Goal: Task Accomplishment & Management: Manage account settings

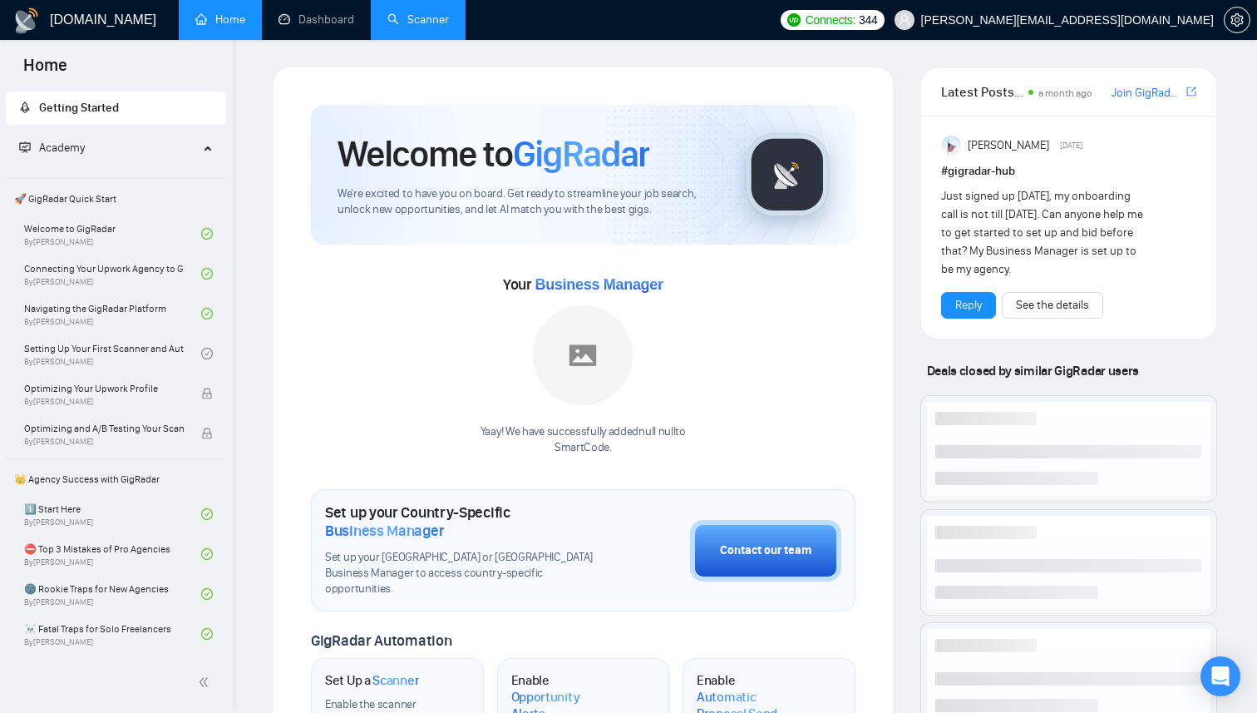
click at [430, 22] on link "Scanner" at bounding box center [418, 19] width 62 height 14
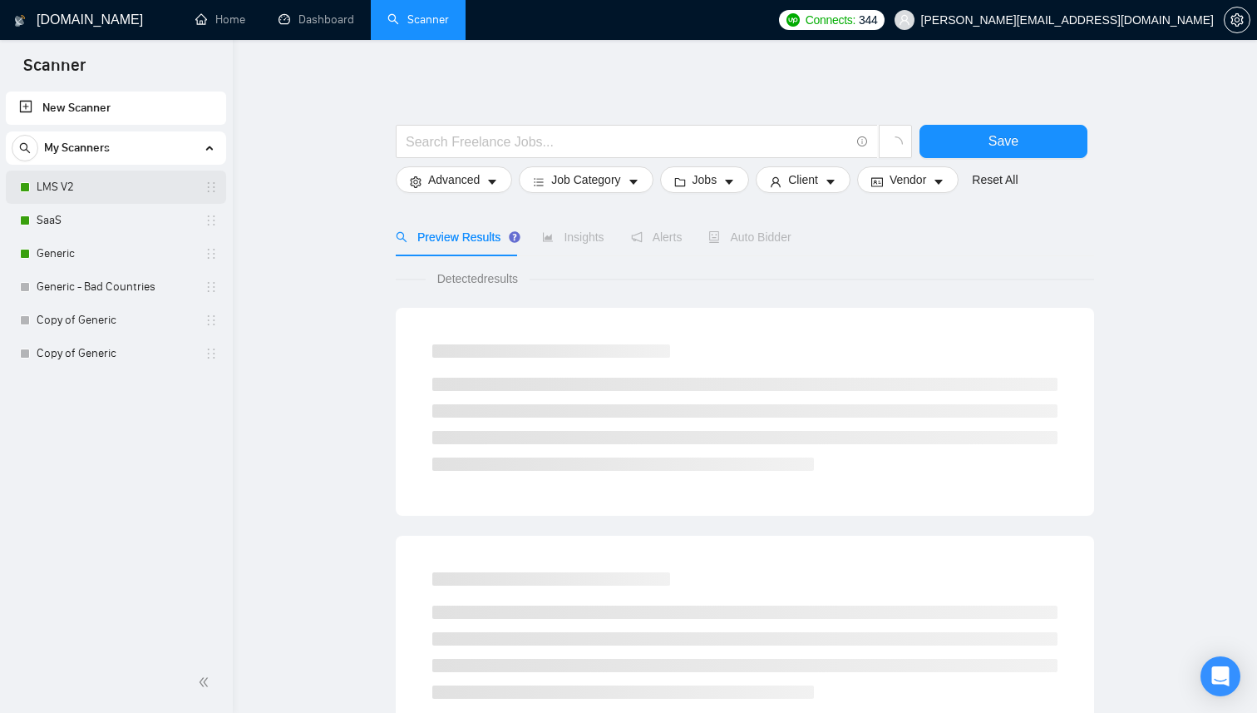
click at [104, 180] on link "LMS V2" at bounding box center [116, 186] width 158 height 33
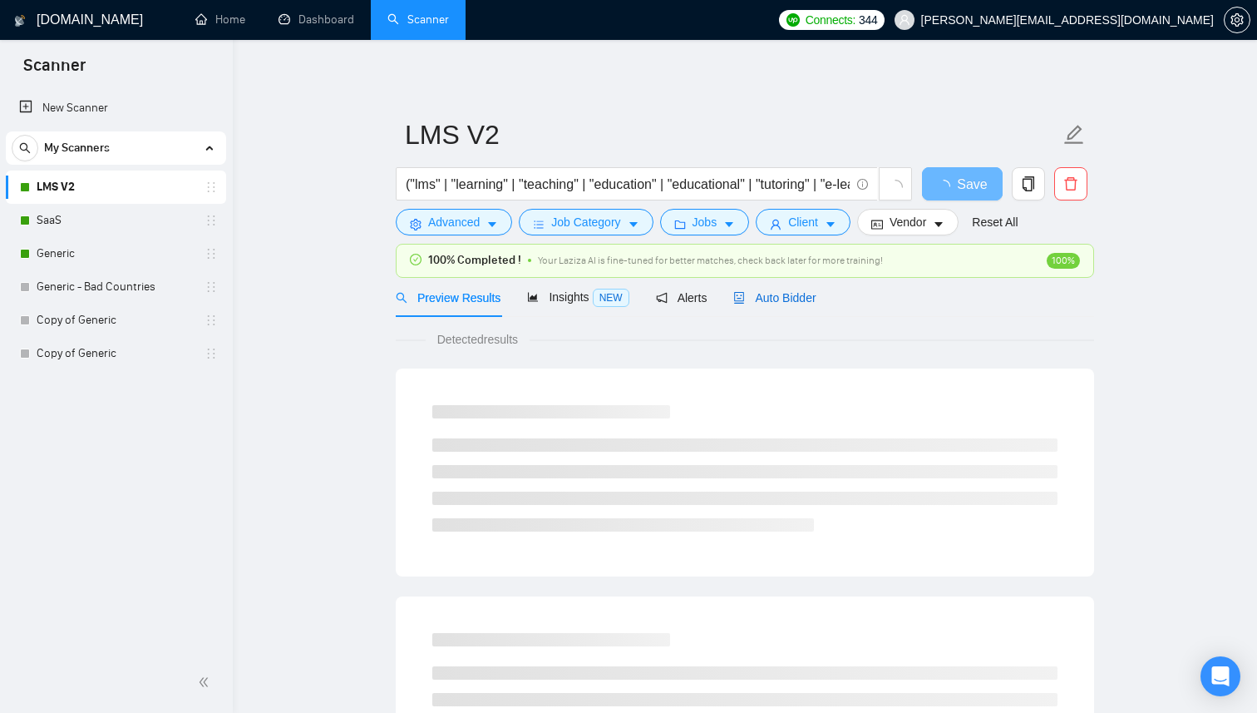
click at [784, 291] on span "Auto Bidder" at bounding box center [774, 297] width 82 height 13
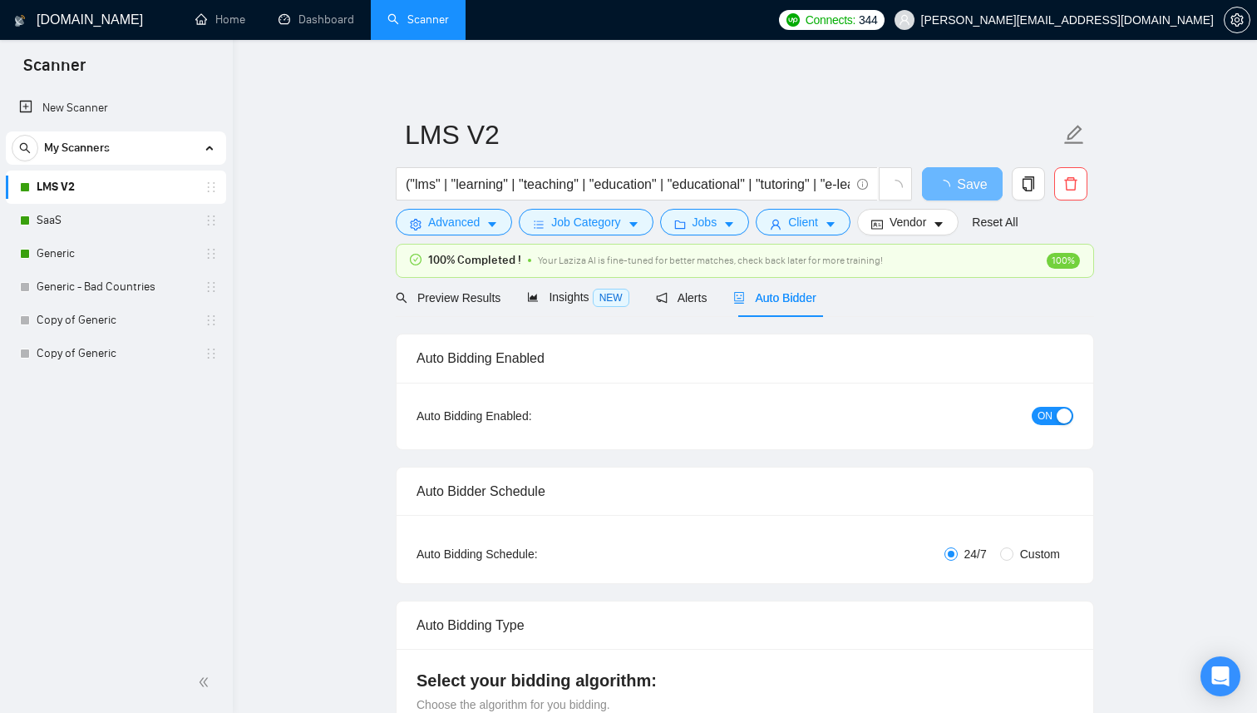
checkbox input "true"
click at [1038, 410] on span "ON" at bounding box center [1045, 416] width 15 height 18
click at [971, 193] on span "Save" at bounding box center [962, 184] width 30 height 21
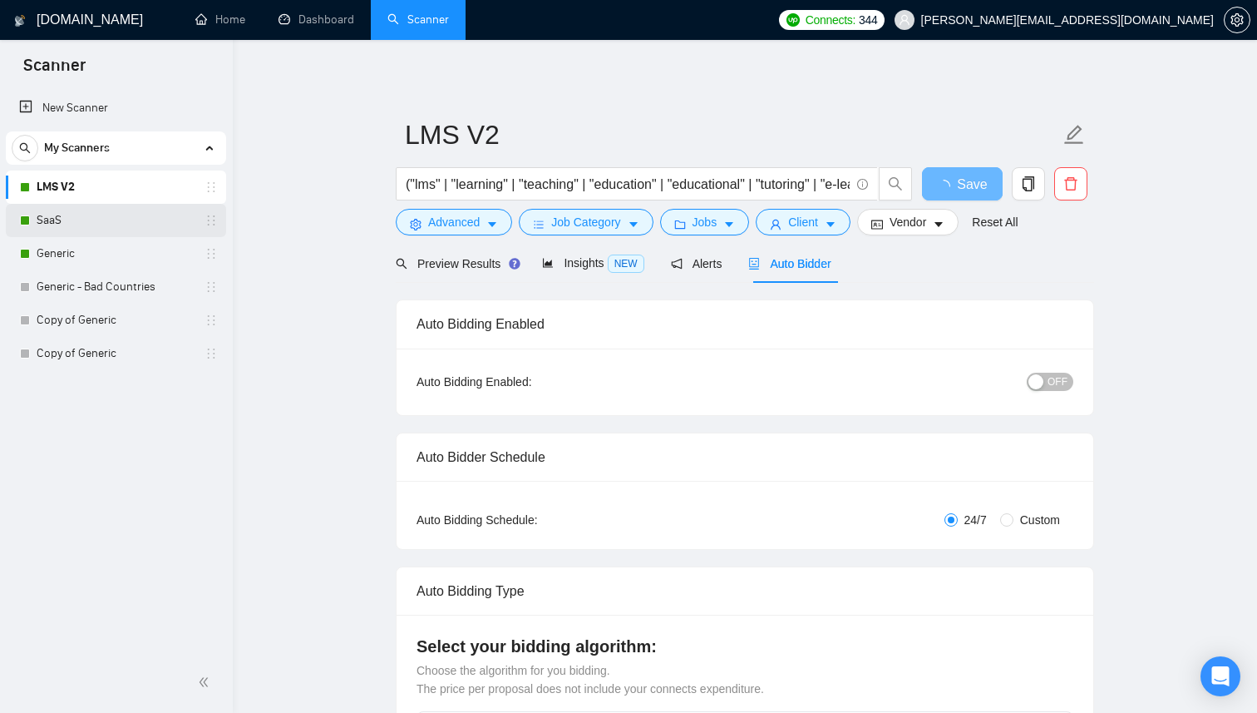
click at [108, 221] on link "SaaS" at bounding box center [116, 220] width 158 height 33
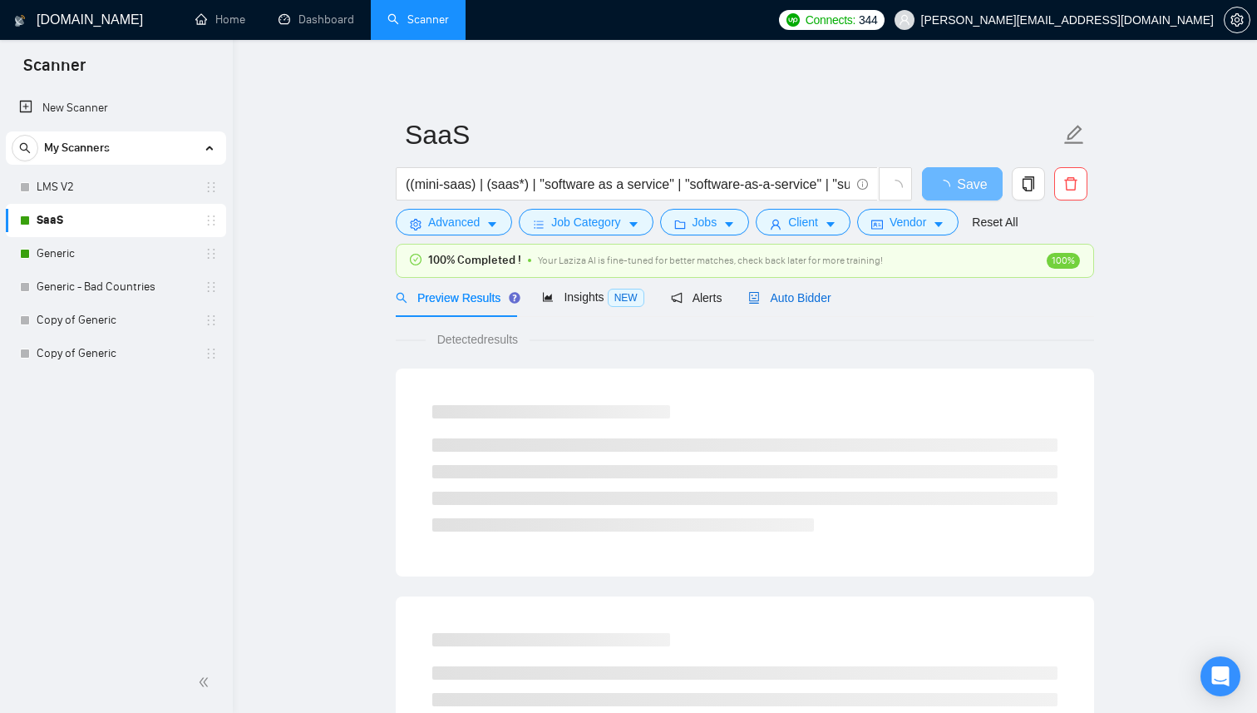
click at [808, 300] on span "Auto Bidder" at bounding box center [789, 297] width 82 height 13
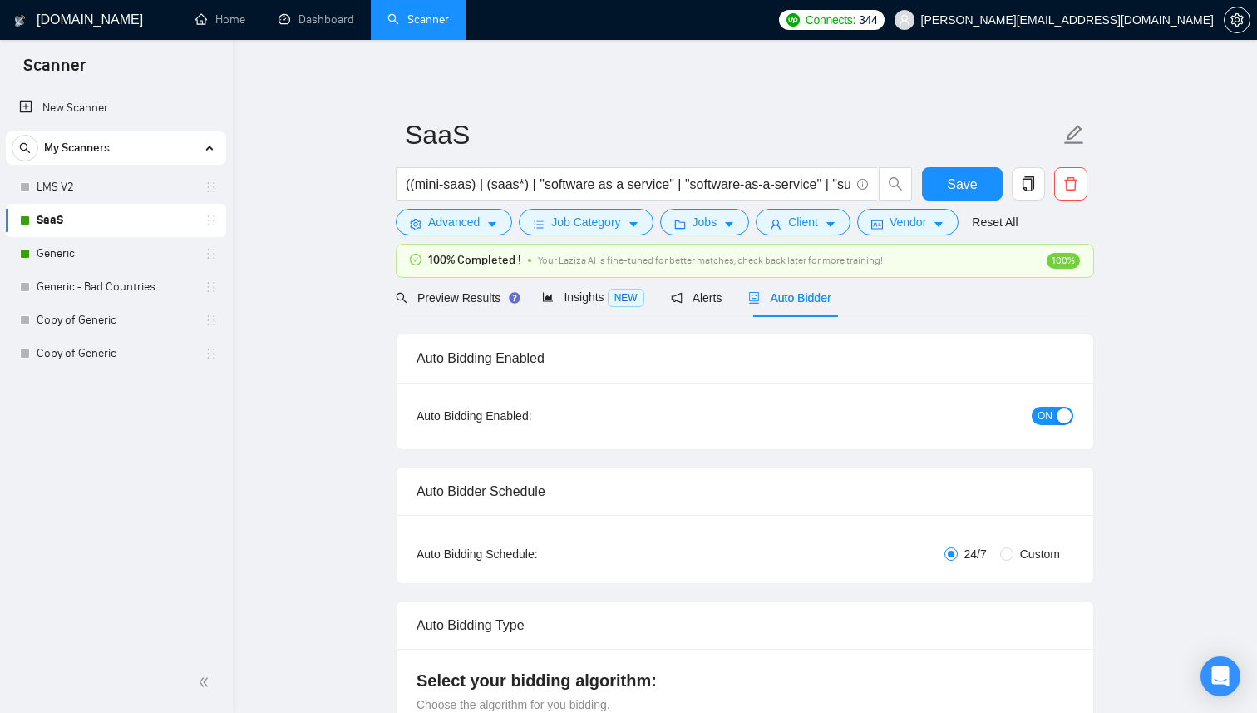
click at [1048, 421] on span "ON" at bounding box center [1045, 416] width 15 height 18
click at [969, 188] on span "Save" at bounding box center [962, 184] width 30 height 21
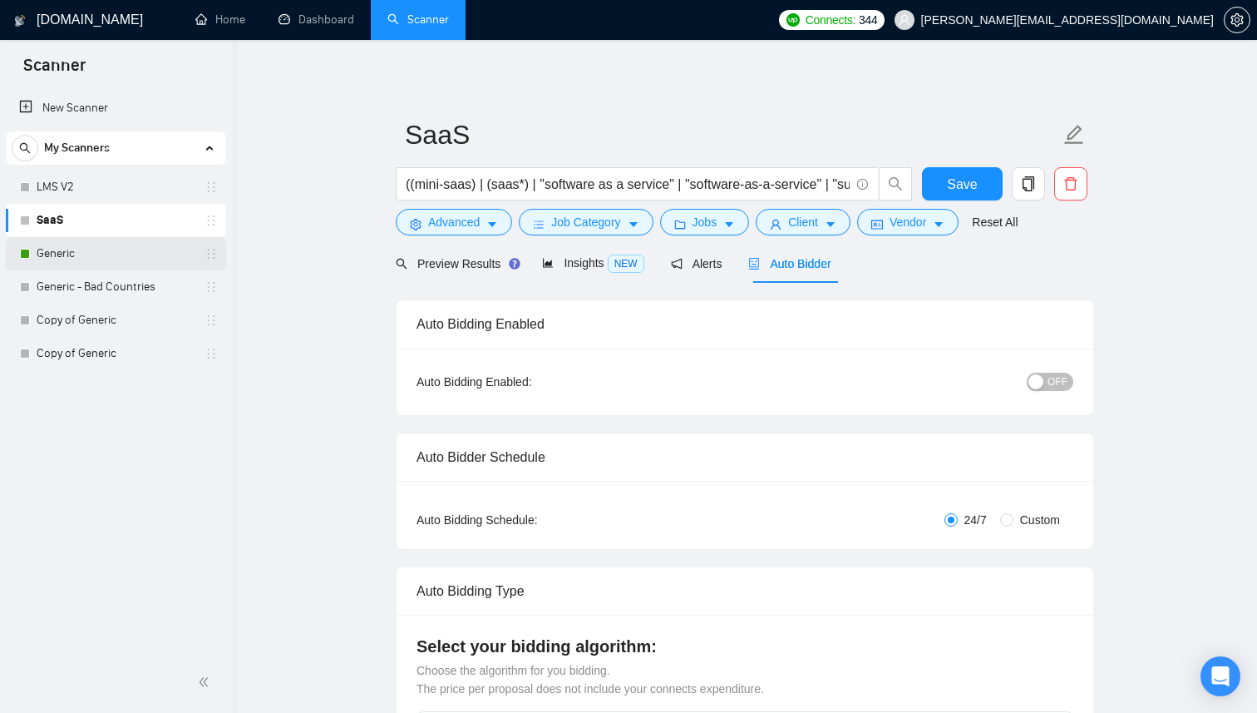
click at [131, 266] on link "Generic" at bounding box center [116, 253] width 158 height 33
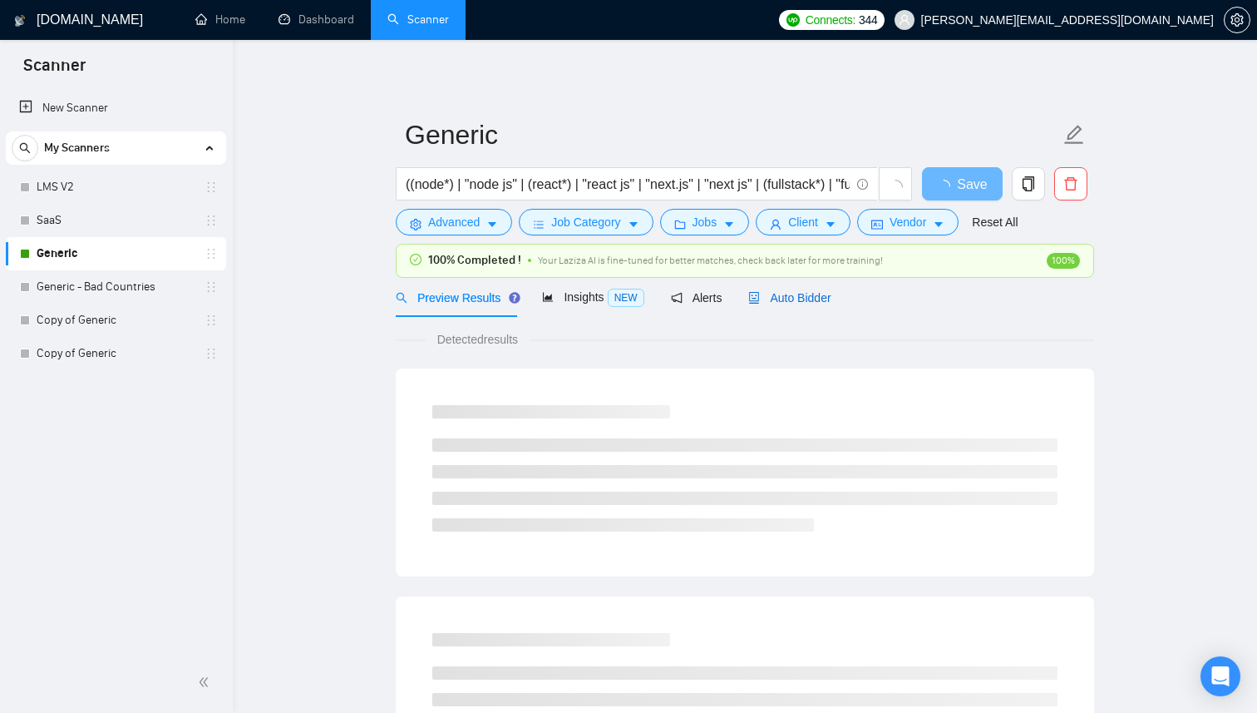
click at [831, 291] on span "Auto Bidder" at bounding box center [789, 297] width 82 height 13
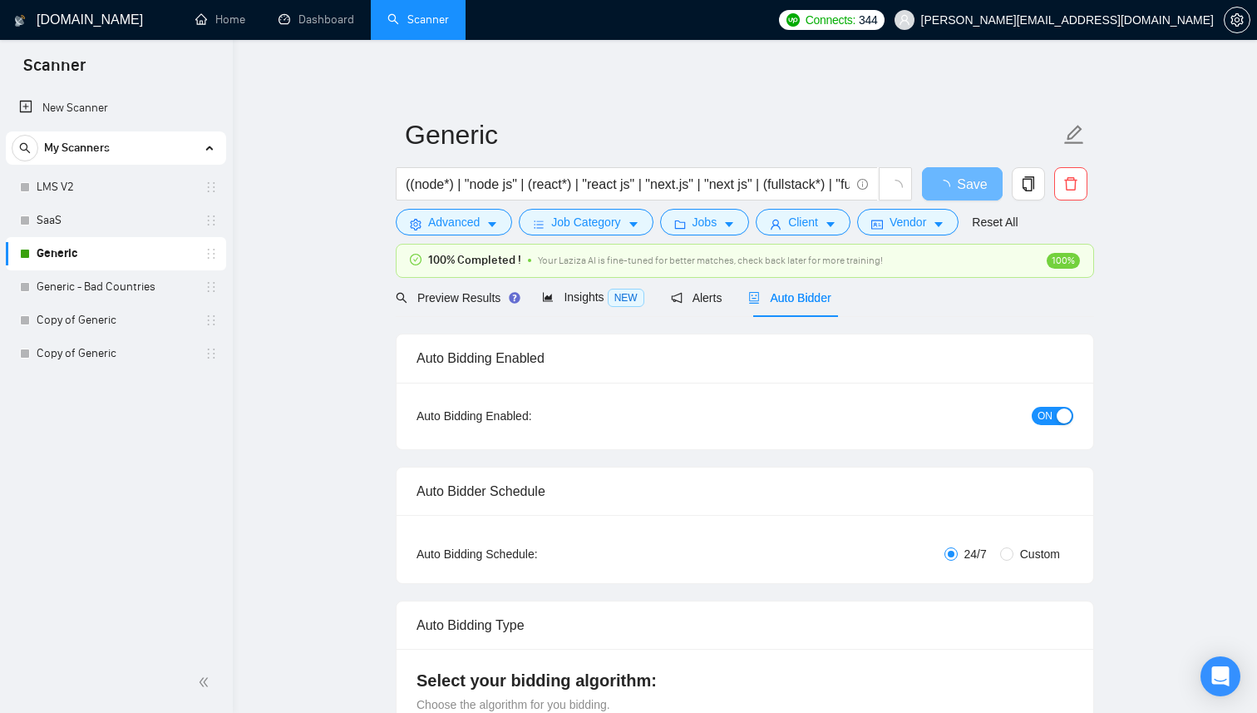
checkbox input "true"
click at [1052, 410] on span "ON" at bounding box center [1045, 416] width 15 height 18
click at [979, 188] on button "Save" at bounding box center [962, 183] width 81 height 33
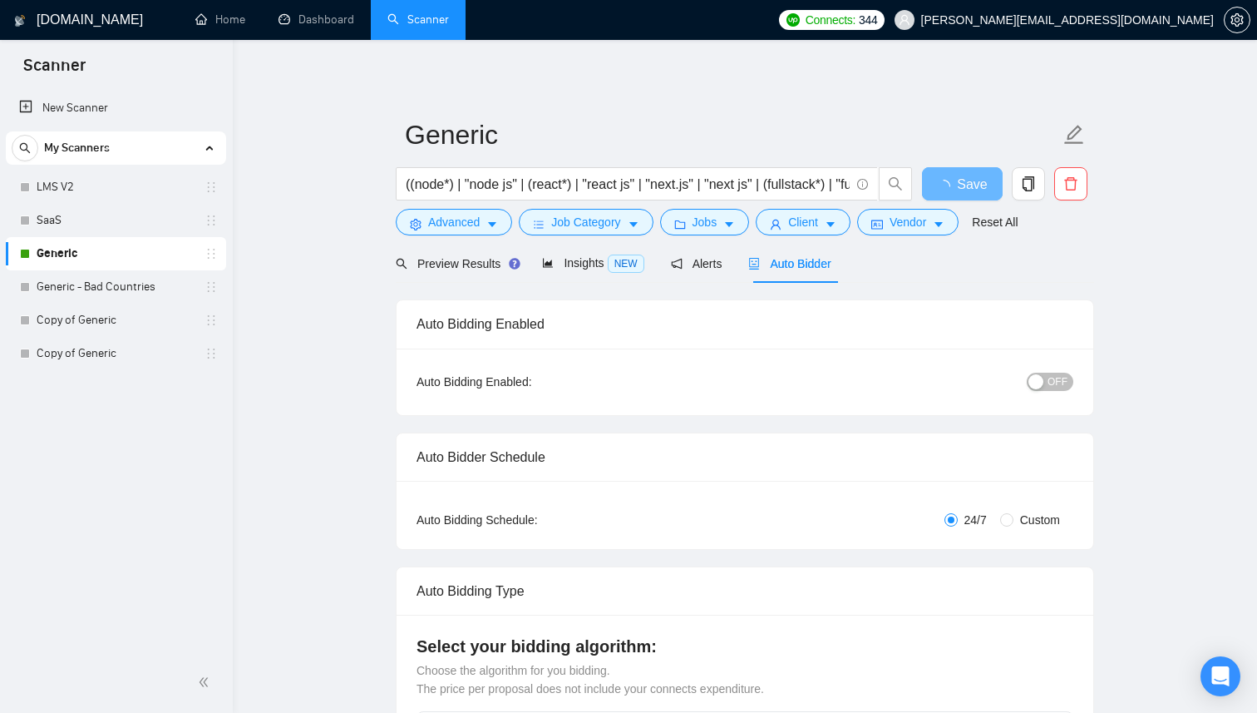
checkbox input "true"
